Goal: Task Accomplishment & Management: Use online tool/utility

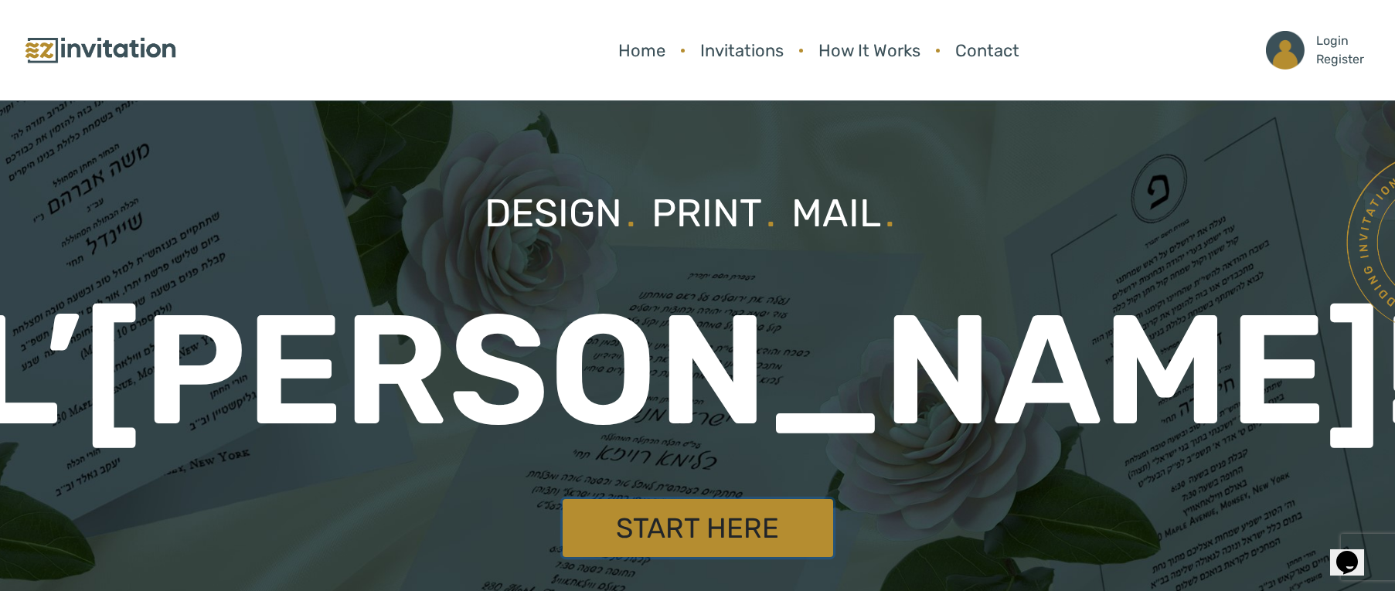
click at [709, 536] on link "Start Here" at bounding box center [698, 528] width 270 height 58
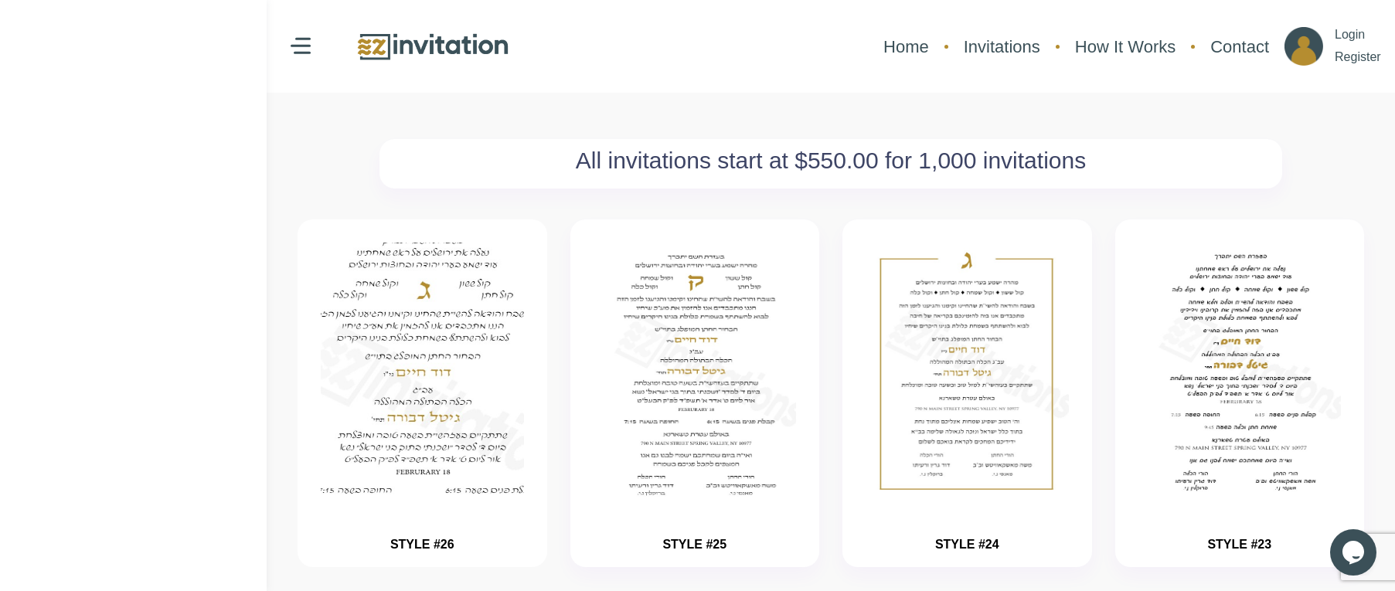
click at [371, 368] on img "button" at bounding box center [422, 418] width 304 height 386
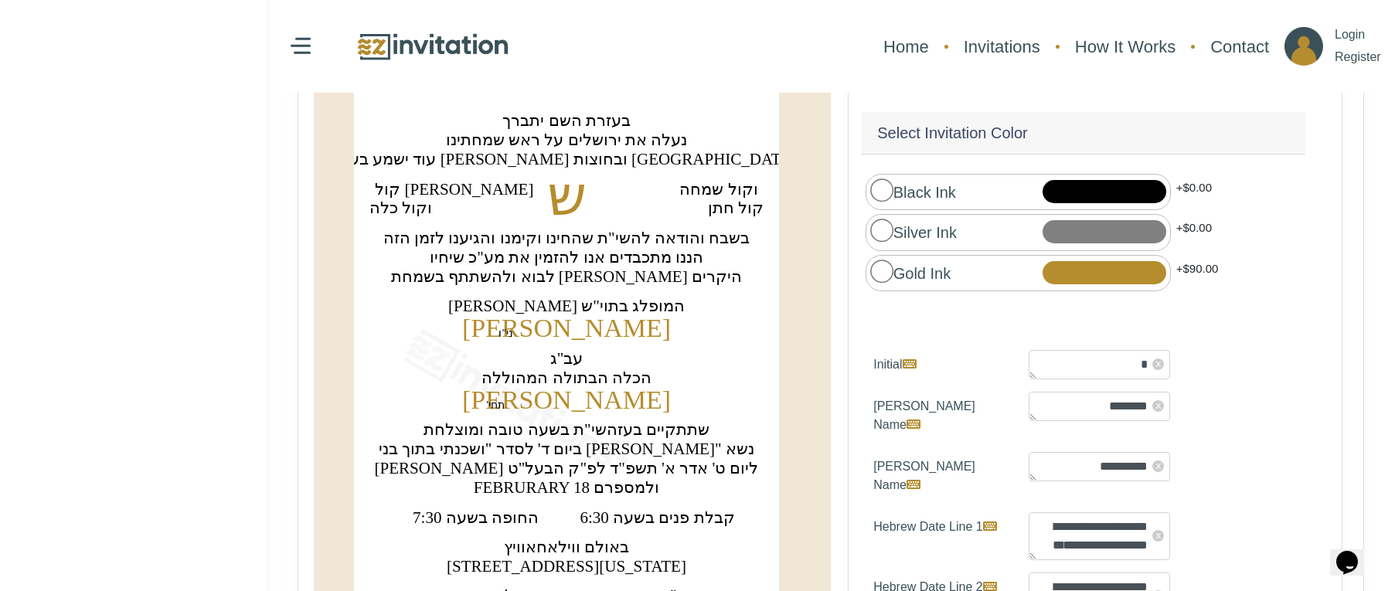
scroll to position [201, 0]
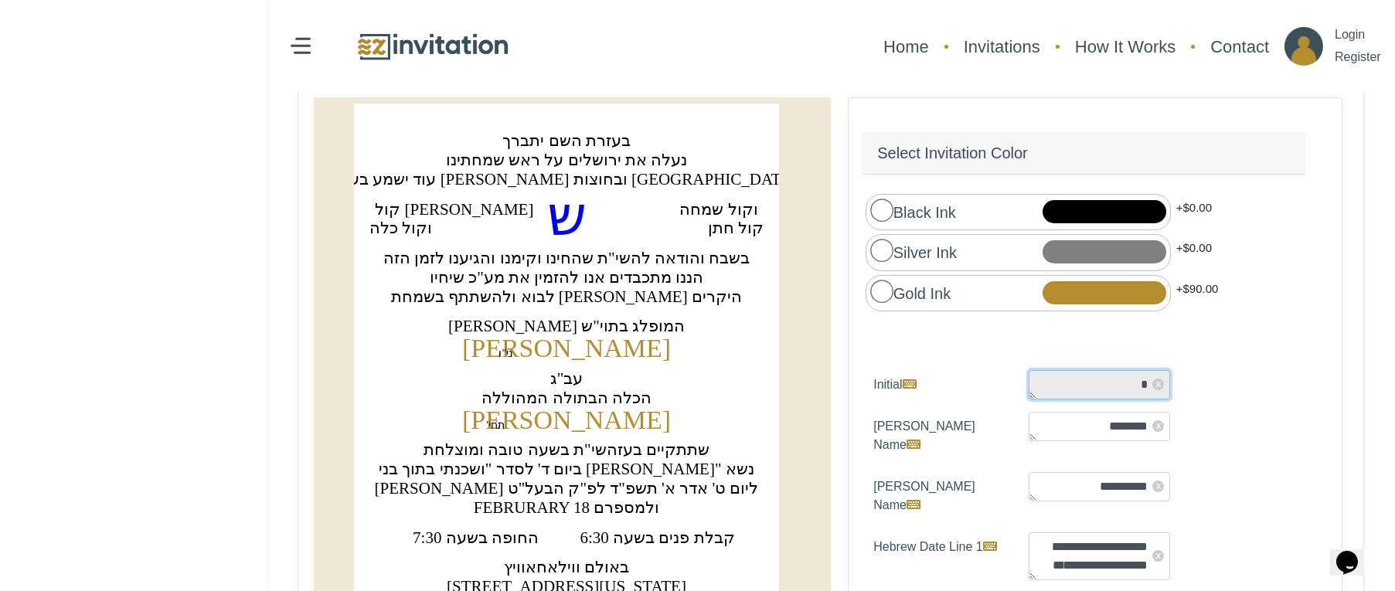
click at [1122, 376] on textarea "*" at bounding box center [1099, 384] width 141 height 29
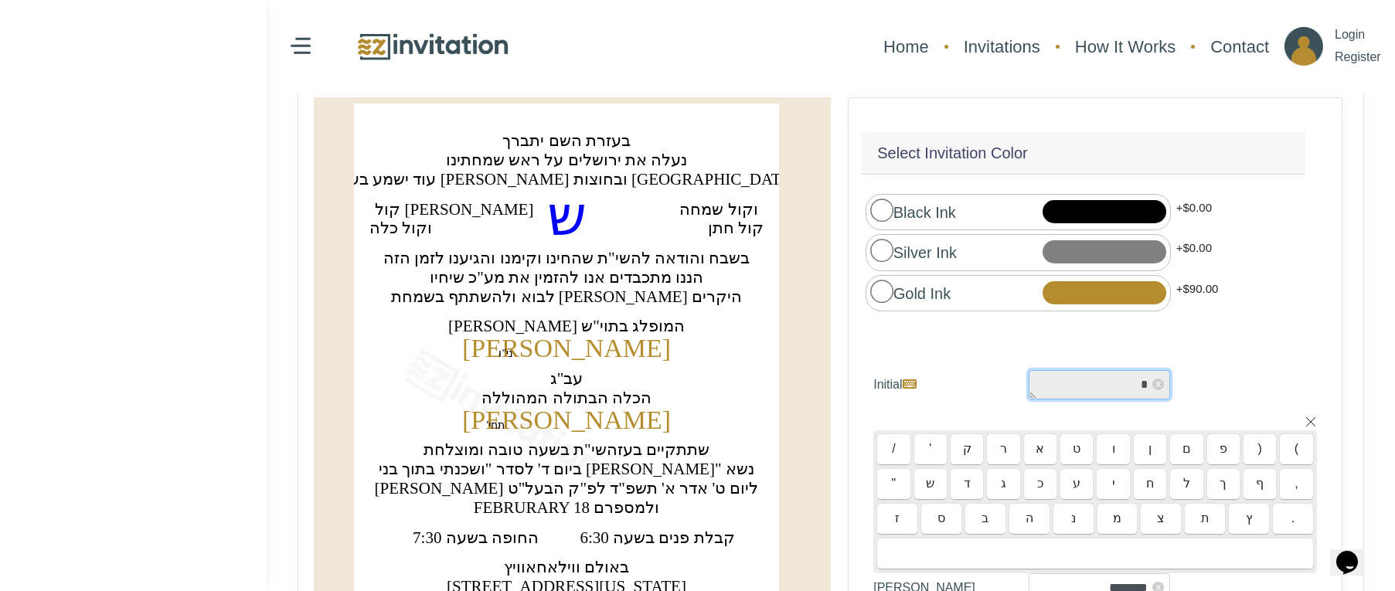
click at [1122, 376] on textarea "*" at bounding box center [1099, 384] width 141 height 29
click at [908, 378] on icon at bounding box center [910, 384] width 14 height 12
click at [1029, 378] on textarea "*" at bounding box center [1099, 384] width 141 height 29
type textarea "*"
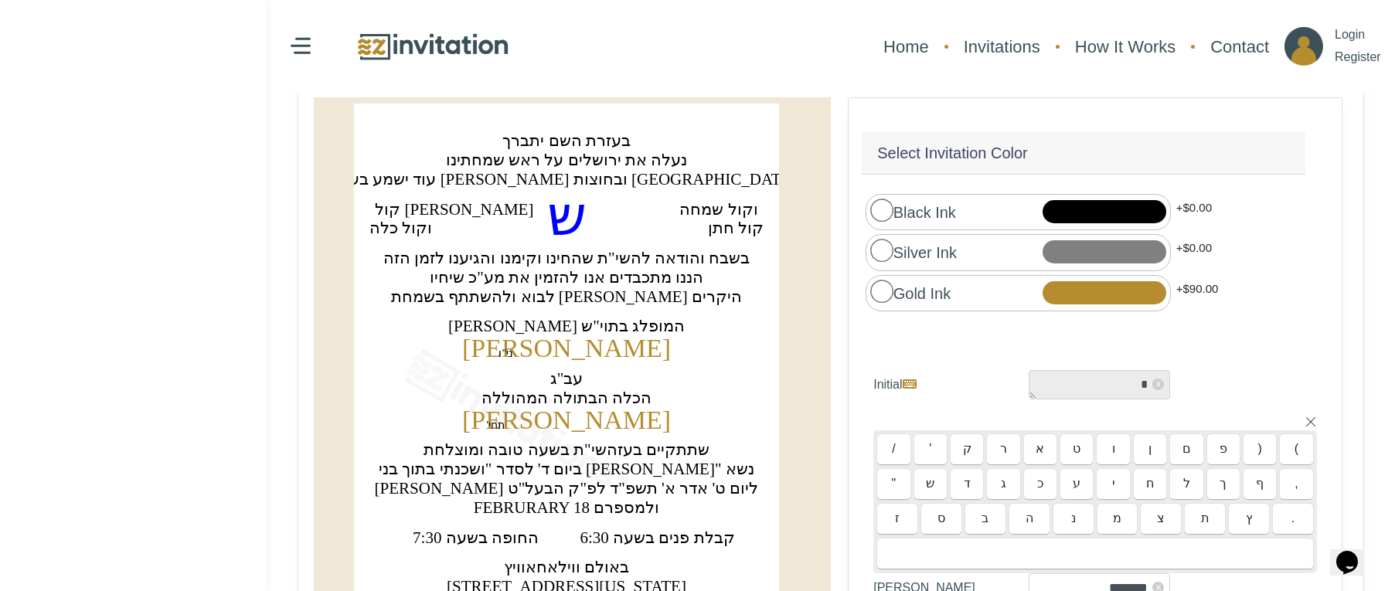
click at [964, 447] on div "ק" at bounding box center [966, 449] width 32 height 31
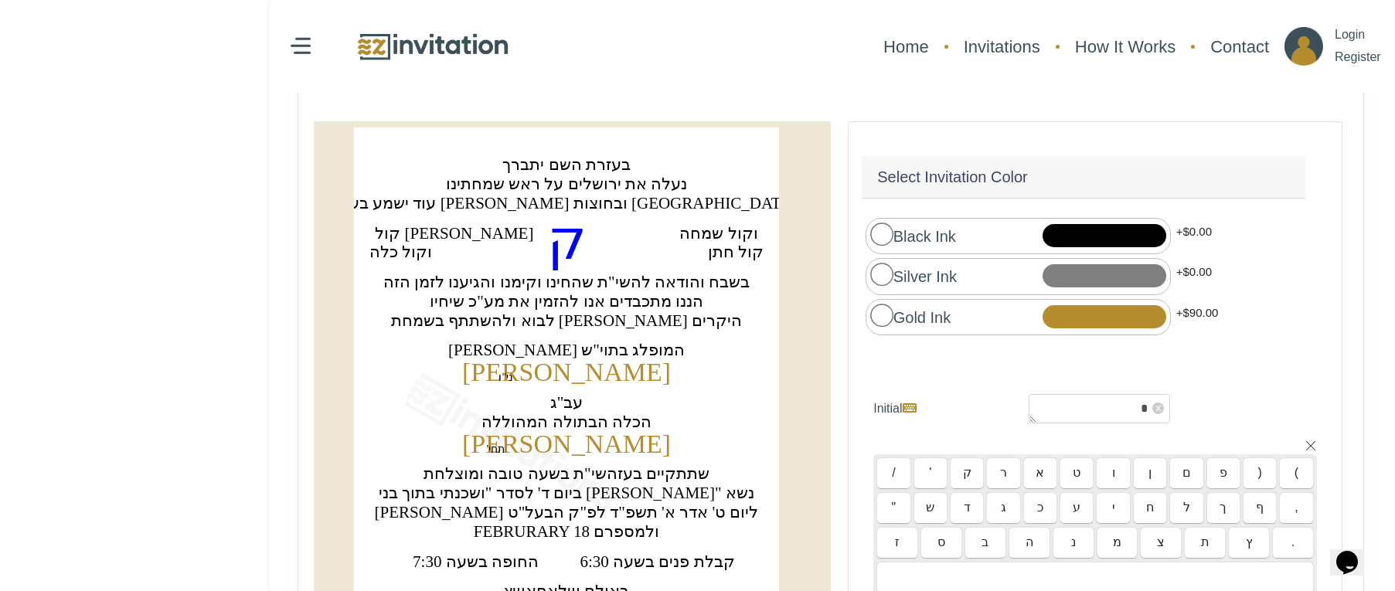
scroll to position [185, 0]
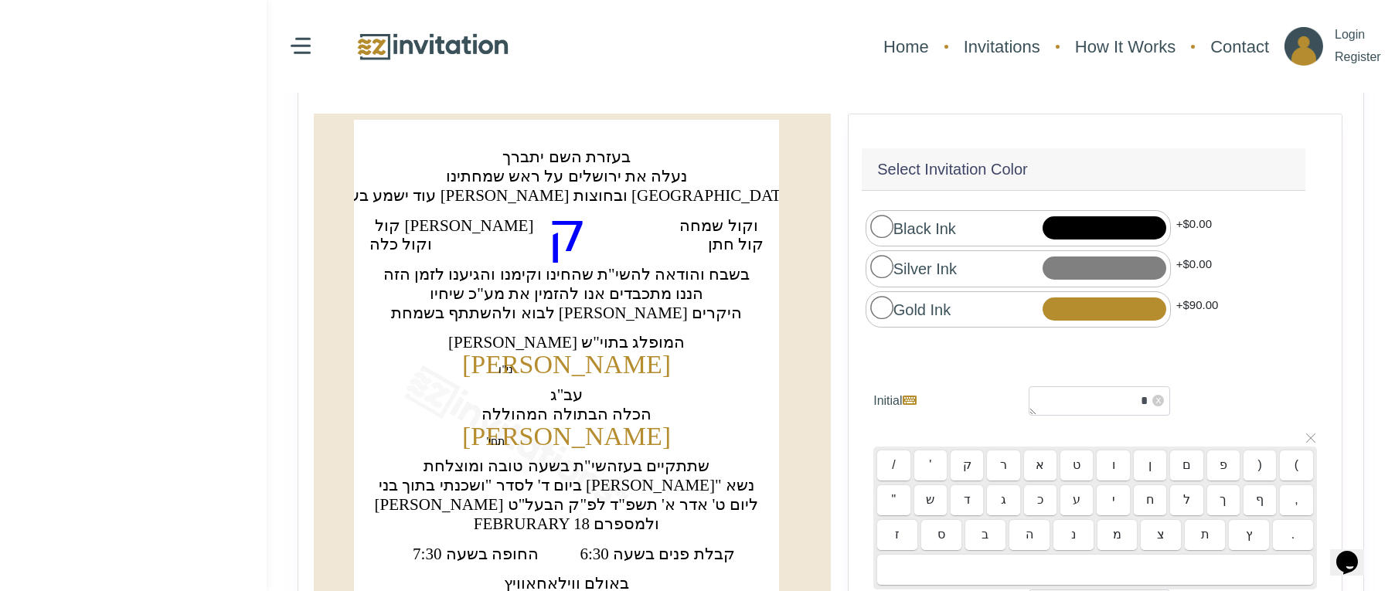
click at [1311, 432] on icon at bounding box center [1310, 438] width 12 height 12
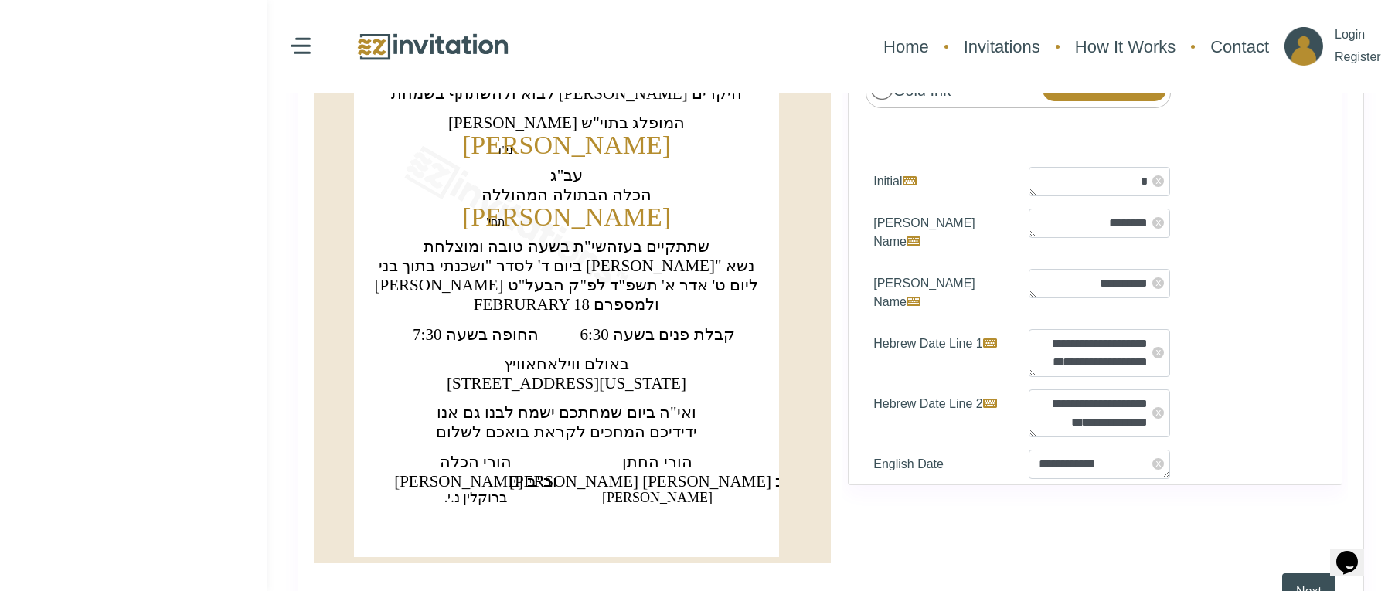
scroll to position [389, 0]
